Goal: Task Accomplishment & Management: Manage account settings

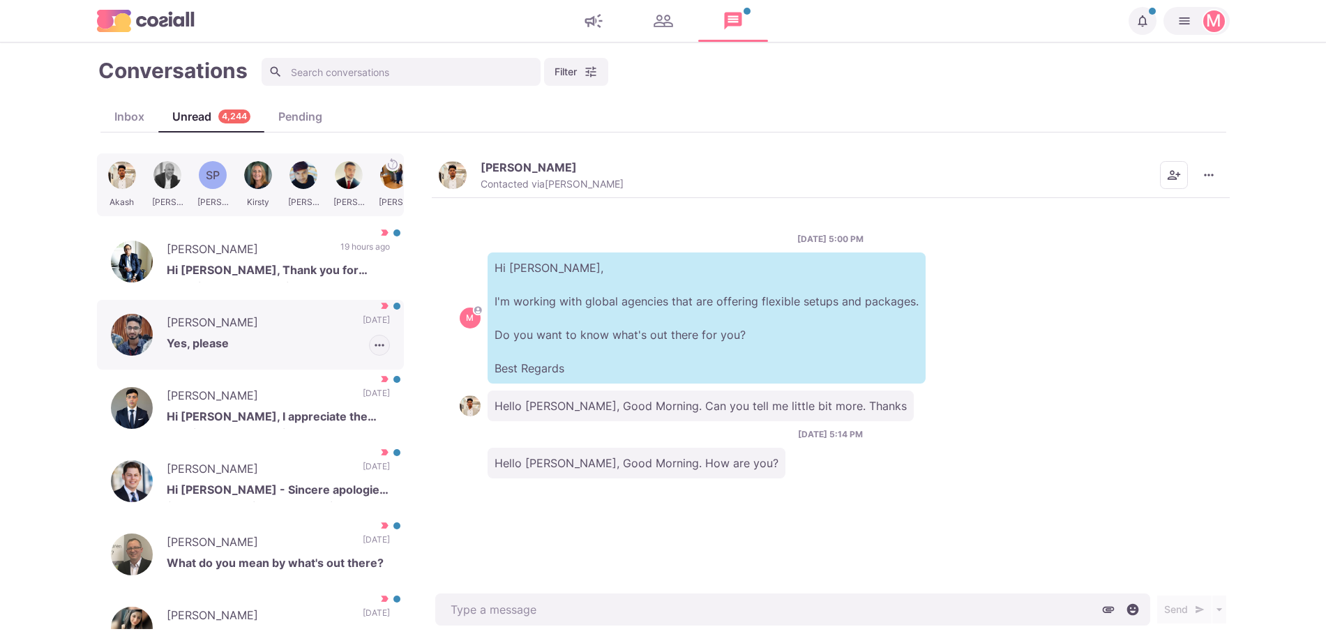
click at [373, 349] on icon "button" at bounding box center [380, 345] width 14 height 14
click at [359, 393] on button "Mark as Not Important" at bounding box center [321, 398] width 135 height 22
drag, startPoint x: 303, startPoint y: 342, endPoint x: 382, endPoint y: 280, distance: 99.4
click at [303, 341] on p "Yes, please" at bounding box center [278, 345] width 223 height 21
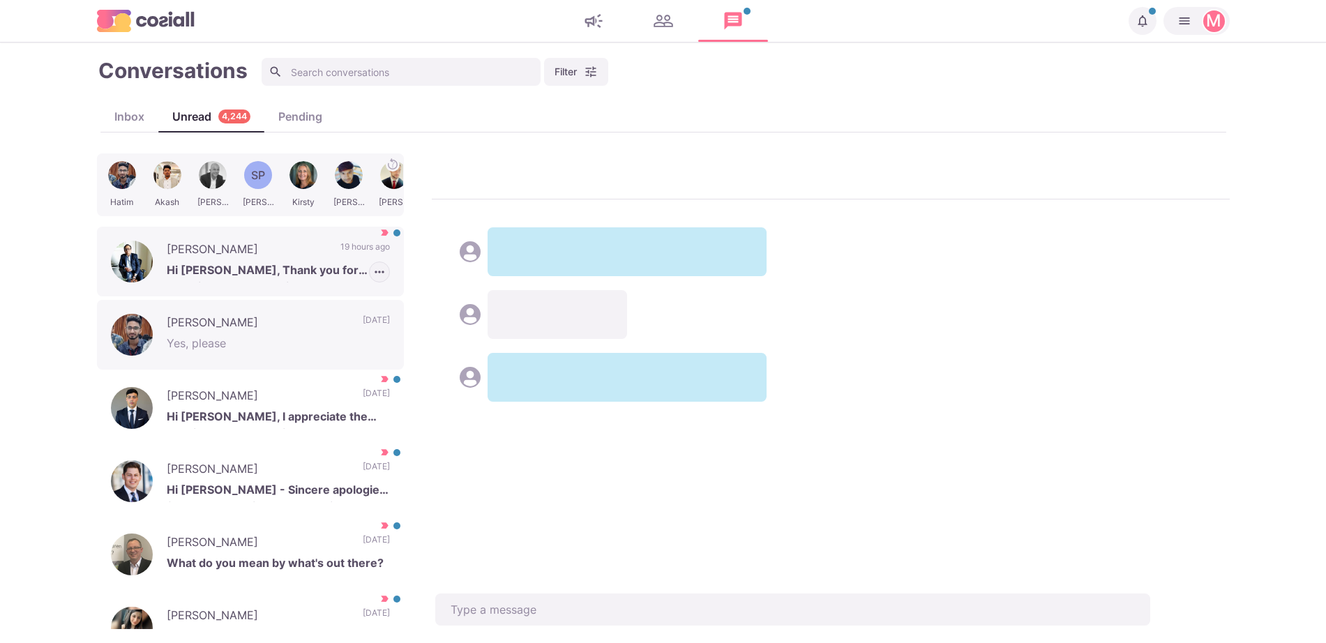
click at [373, 267] on icon "button" at bounding box center [380, 272] width 14 height 14
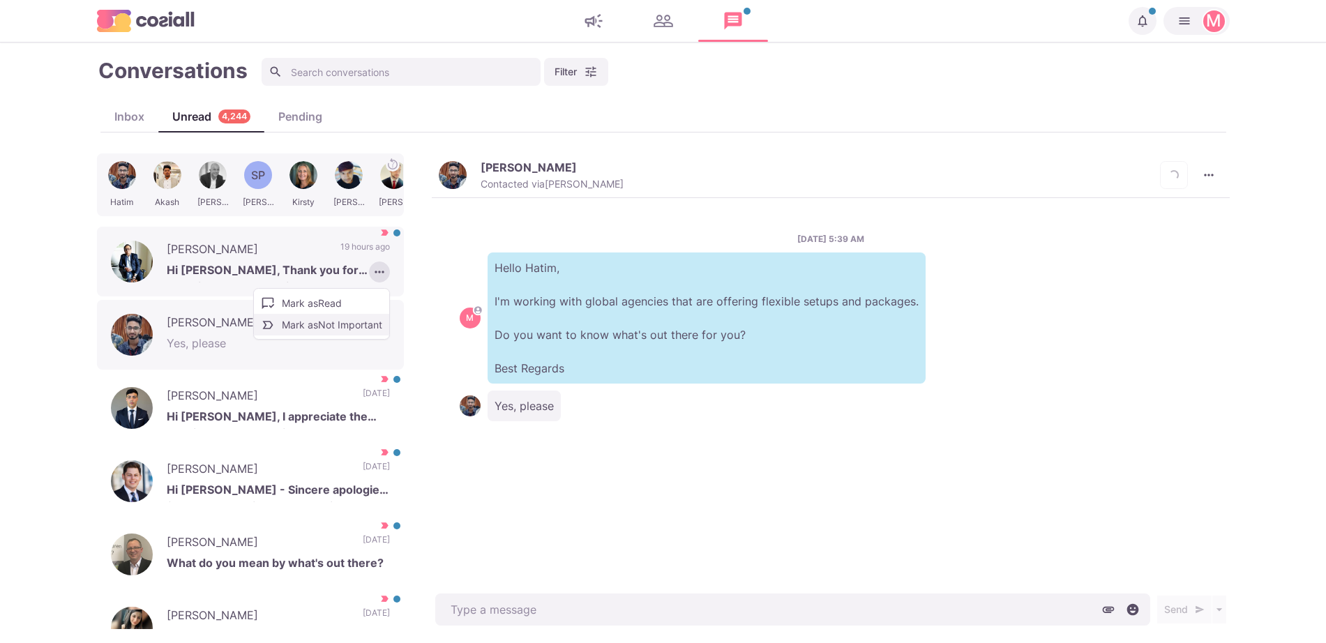
click at [342, 322] on button "Mark as Not Important" at bounding box center [321, 325] width 135 height 22
drag, startPoint x: 290, startPoint y: 264, endPoint x: 301, endPoint y: 283, distance: 21.7
click at [289, 264] on p "Hi [PERSON_NAME], Thank you for reaching out. I would like to know more details…" at bounding box center [278, 272] width 223 height 21
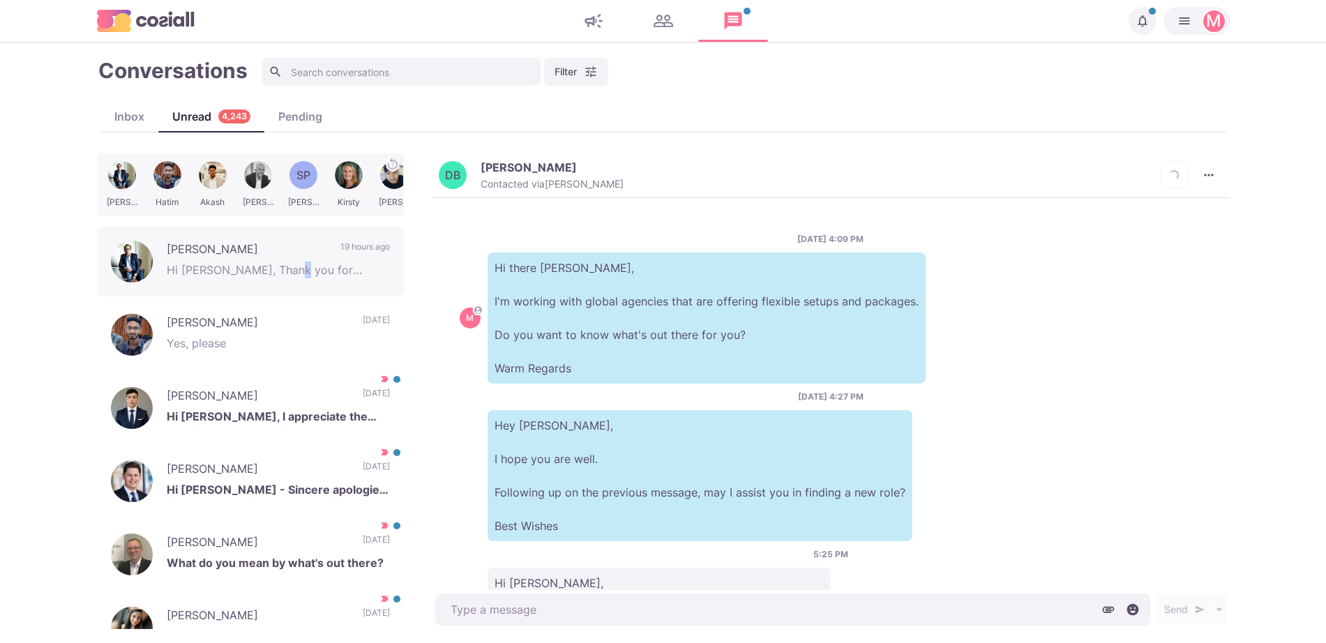
scroll to position [93, 0]
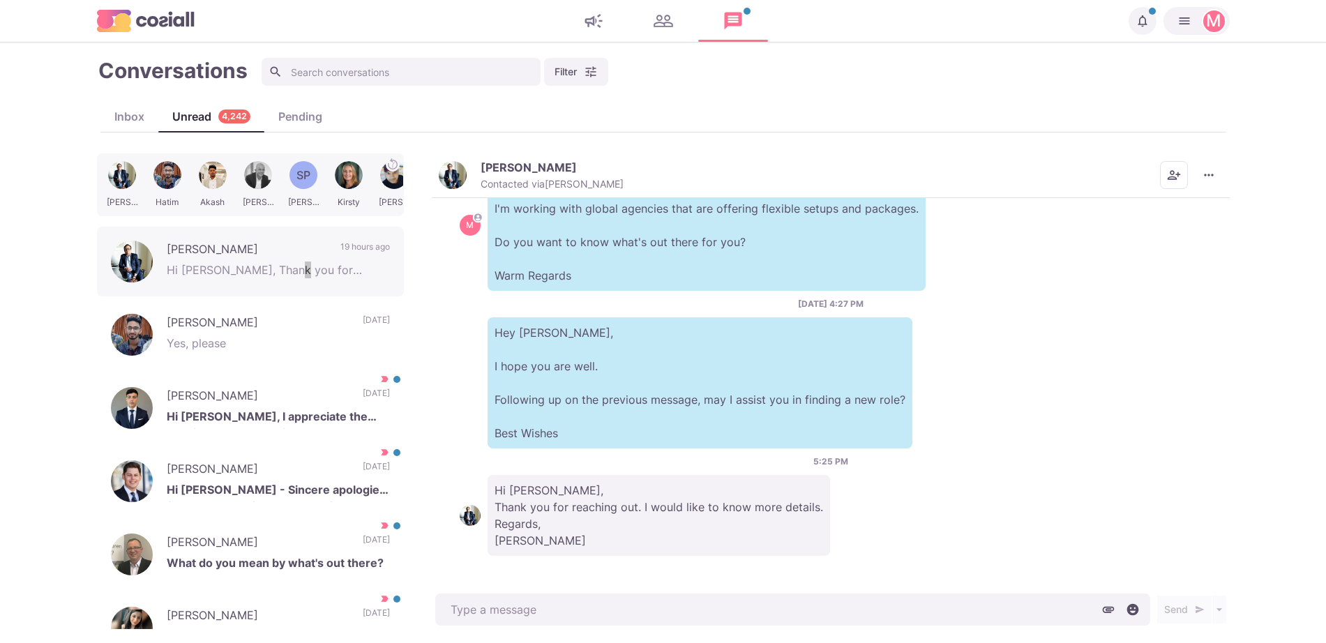
type textarea "x"
